Goal: Check status: Check status

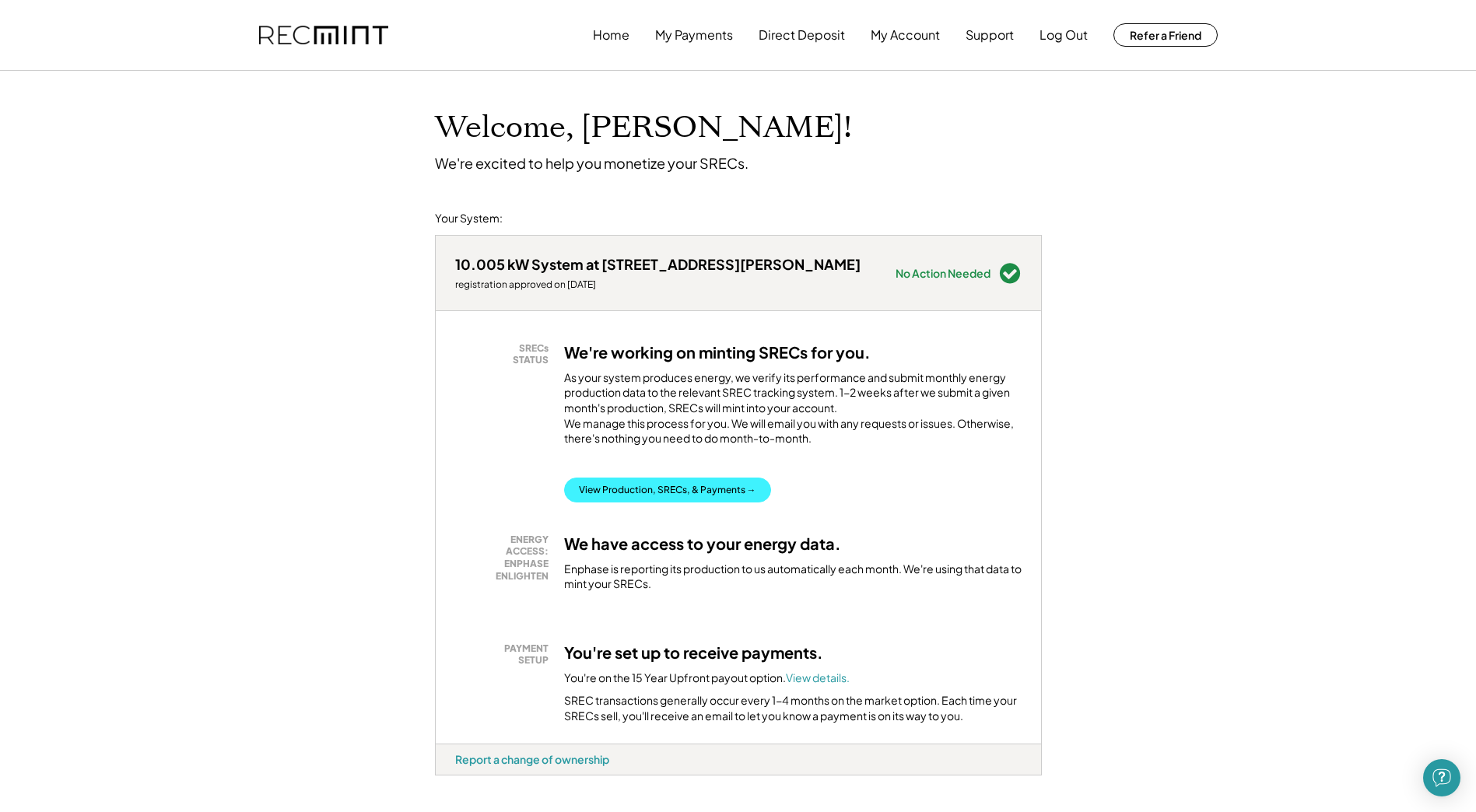
click at [650, 493] on button "View Production, SRECs, & Payments →" at bounding box center [667, 489] width 207 height 25
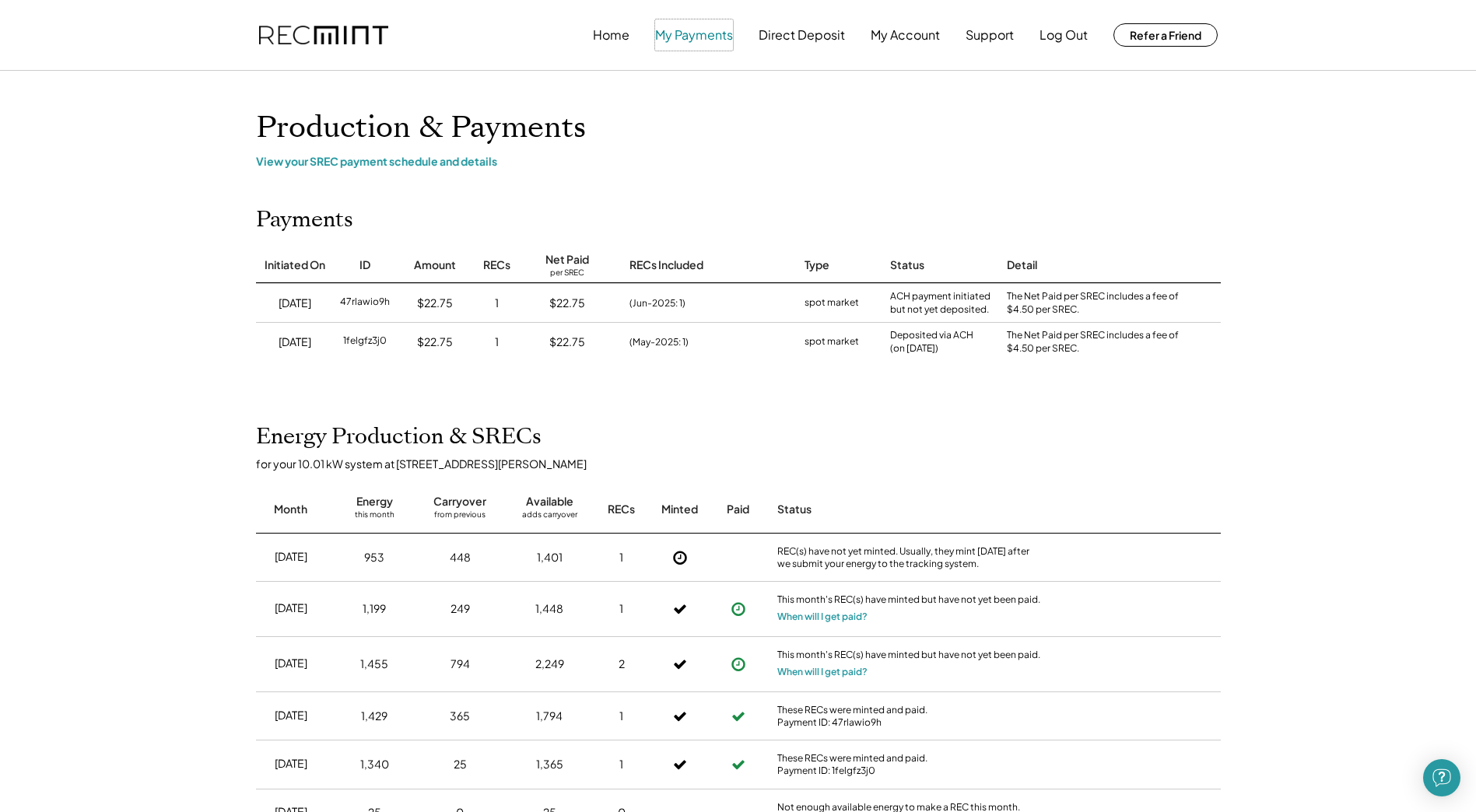
click at [673, 40] on button "My Payments" at bounding box center [694, 35] width 77 height 31
click at [687, 33] on button "My Payments" at bounding box center [694, 35] width 77 height 31
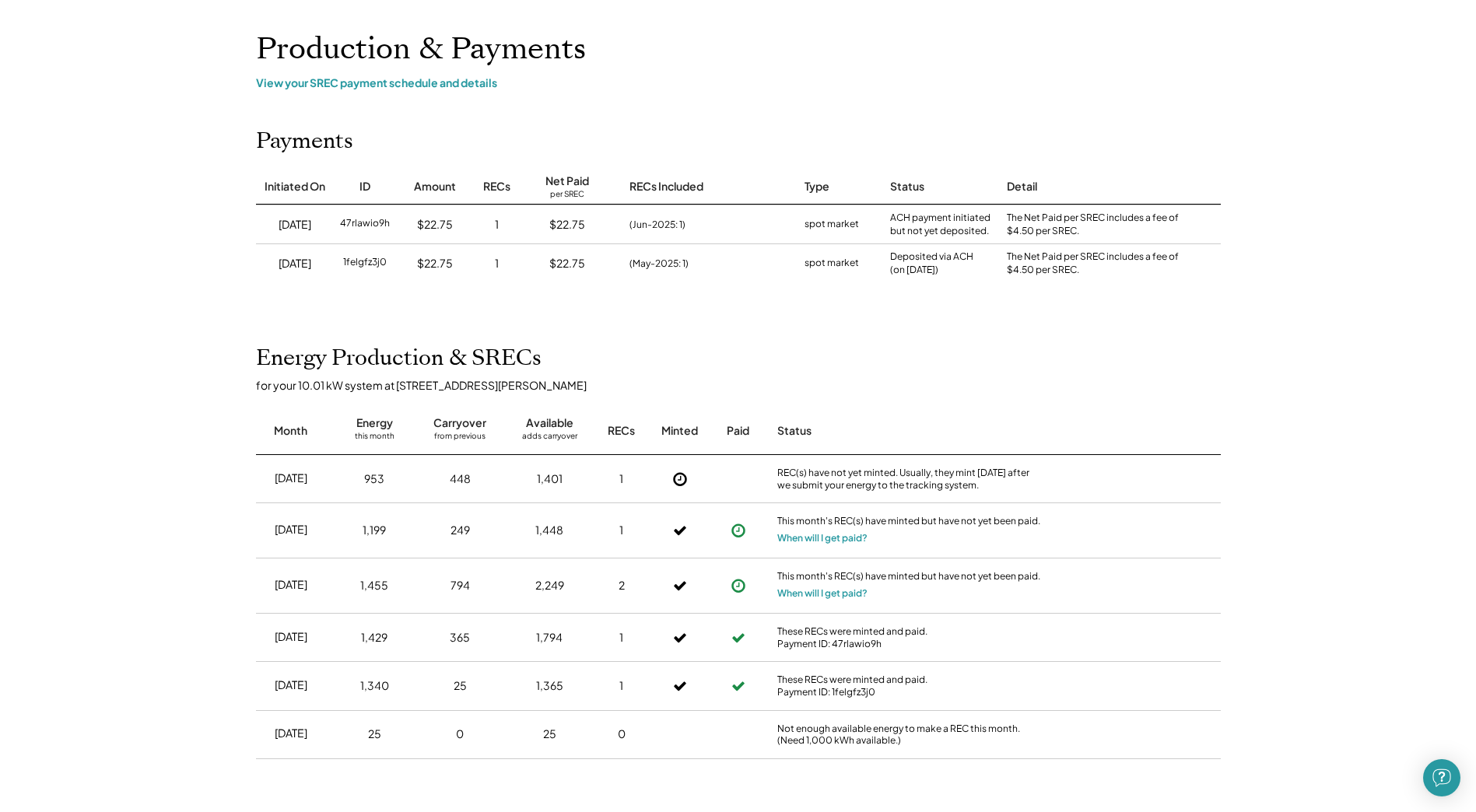
scroll to position [72, 0]
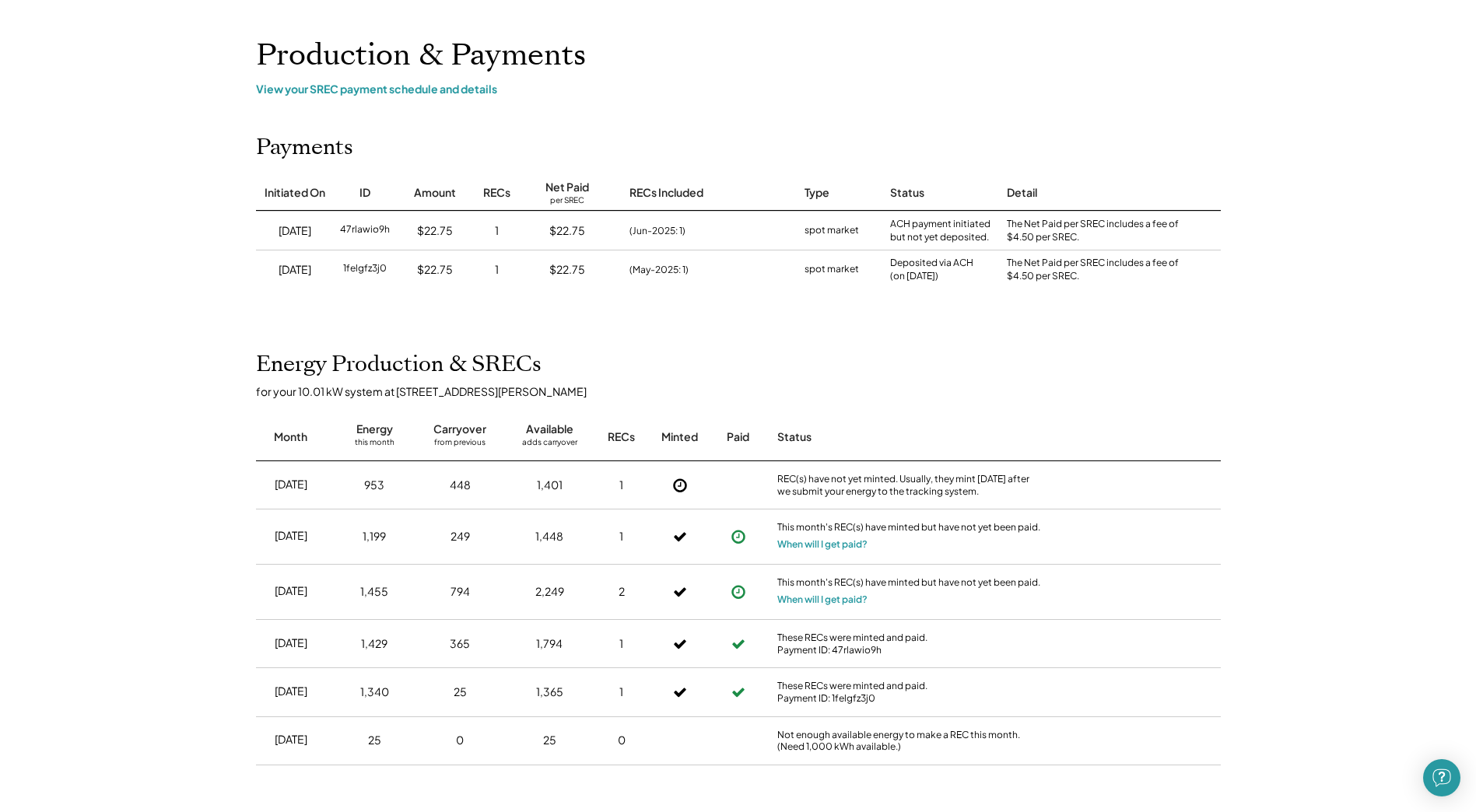
click at [353, 76] on div "Production & Payments View your SREC payment schedule and details" at bounding box center [738, 67] width 996 height 59
click at [345, 96] on div "Home My Payments Direct Deposit My Account Support Log Out Refer a Friend Produ…" at bounding box center [738, 525] width 1476 height 1195
click at [343, 85] on div "View your SREC payment schedule and details" at bounding box center [738, 88] width 964 height 14
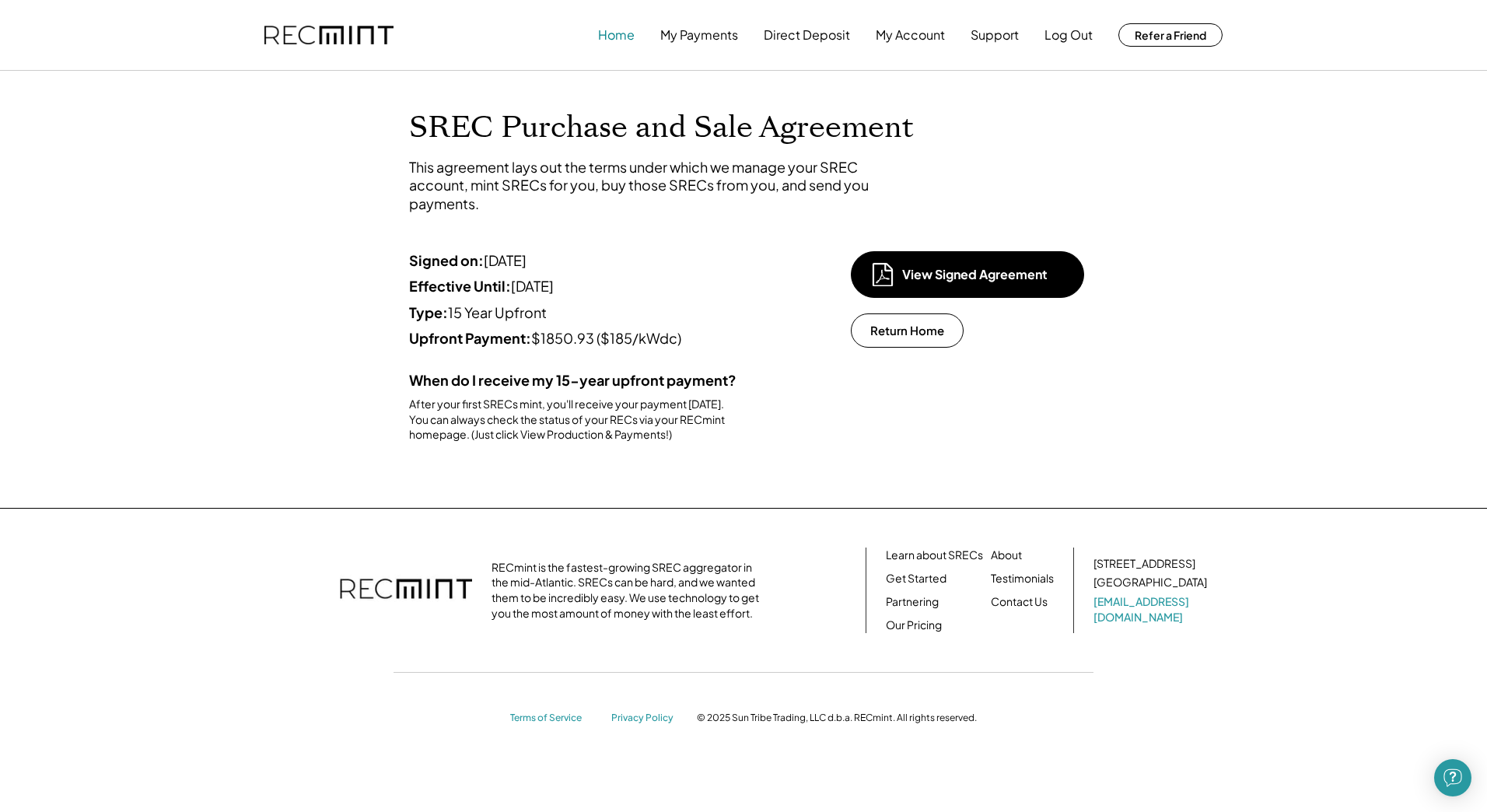
click at [622, 37] on button "Home" at bounding box center [615, 35] width 37 height 31
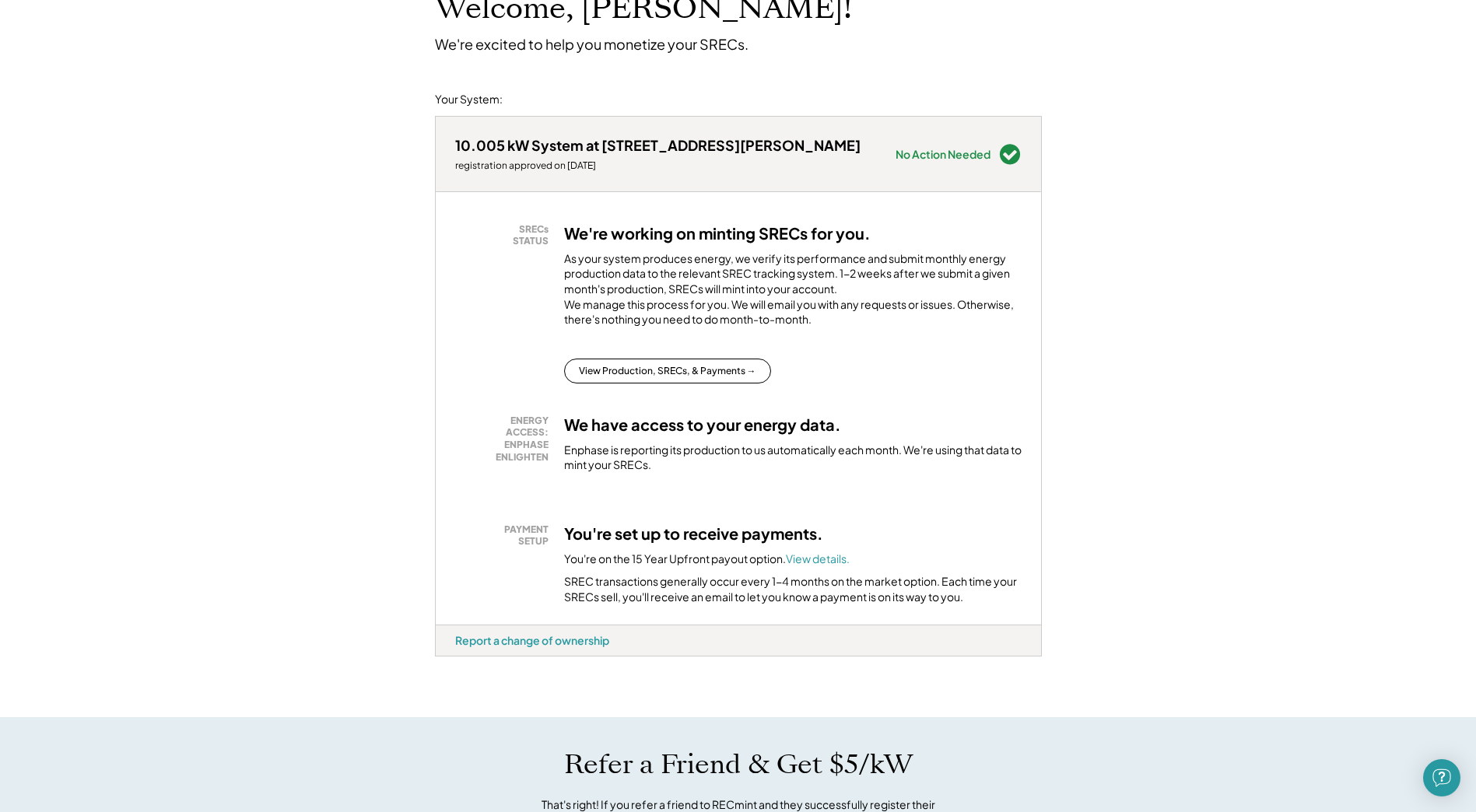
scroll to position [116, 0]
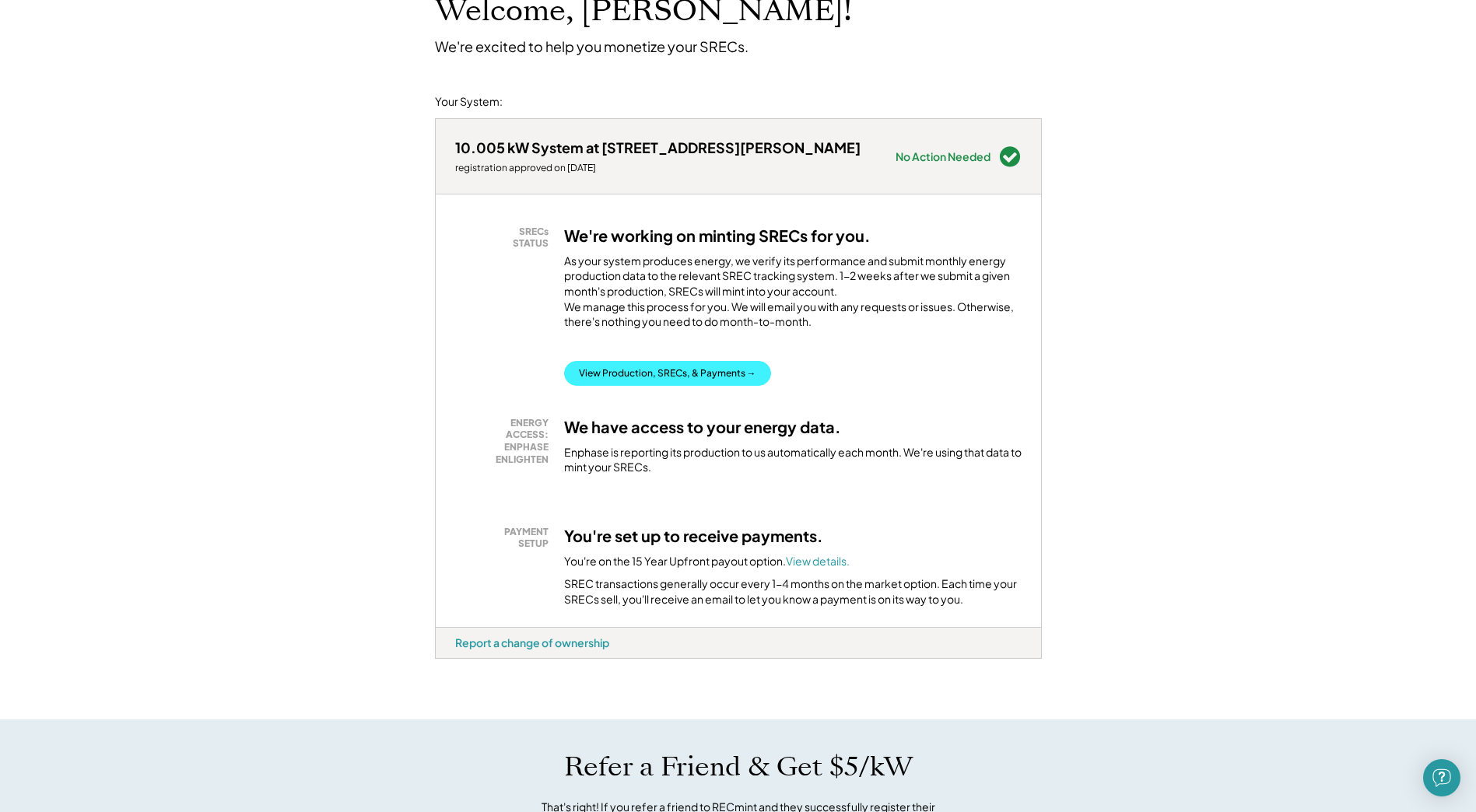
click at [678, 381] on button "View Production, SRECs, & Payments →" at bounding box center [667, 372] width 207 height 25
